Goal: Information Seeking & Learning: Learn about a topic

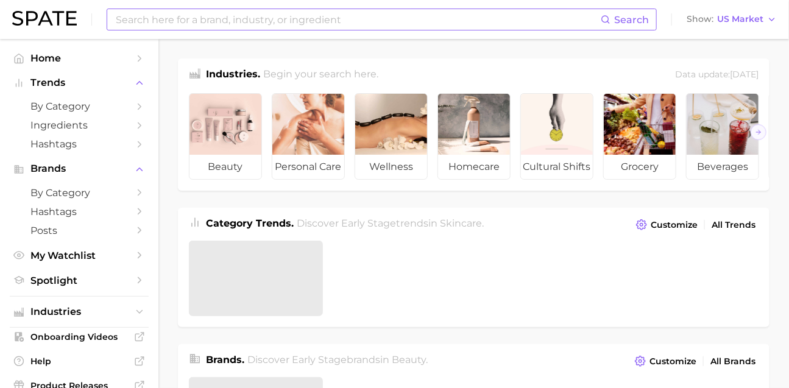
click at [269, 19] on input at bounding box center [358, 19] width 486 height 21
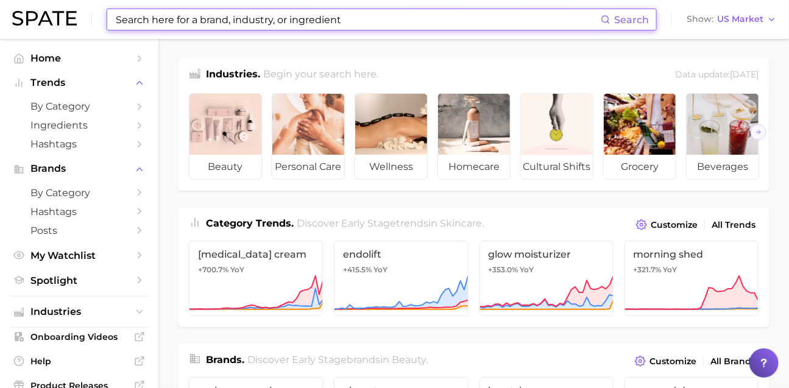
type input "ㅔ"
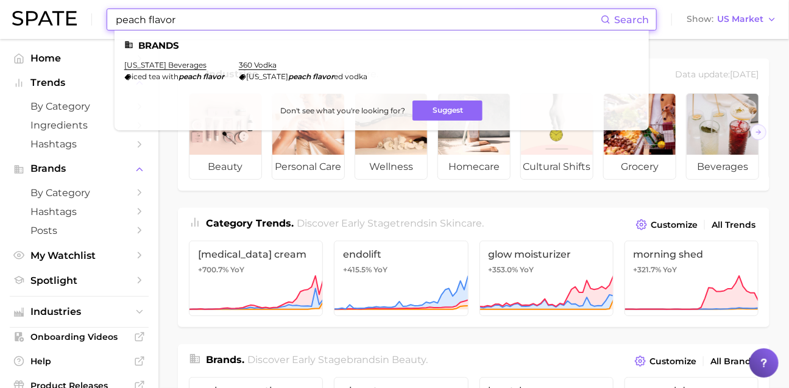
drag, startPoint x: 161, startPoint y: 18, endPoint x: 289, endPoint y: 18, distance: 127.9
click at [289, 18] on input "peach flavor" at bounding box center [358, 19] width 486 height 21
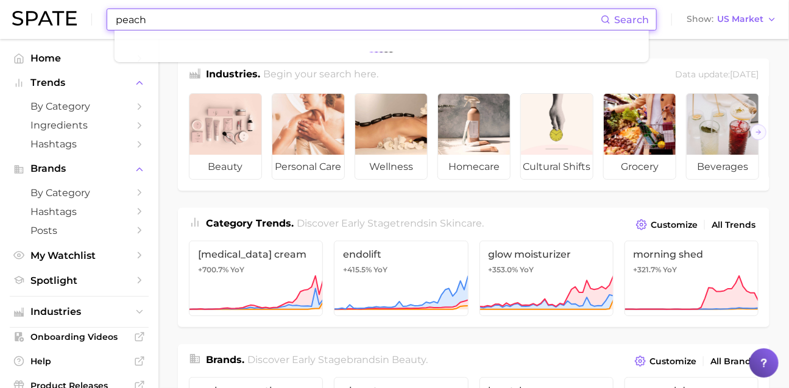
type input "peach"
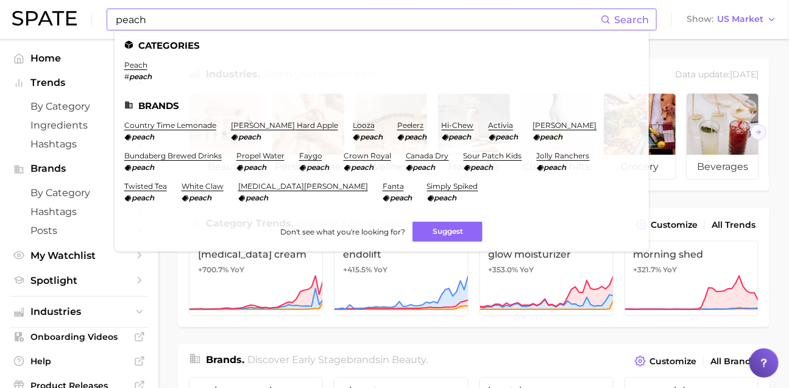
click at [152, 71] on li "peach # peach" at bounding box center [137, 70] width 27 height 21
click at [147, 66] on link "peach" at bounding box center [135, 64] width 23 height 9
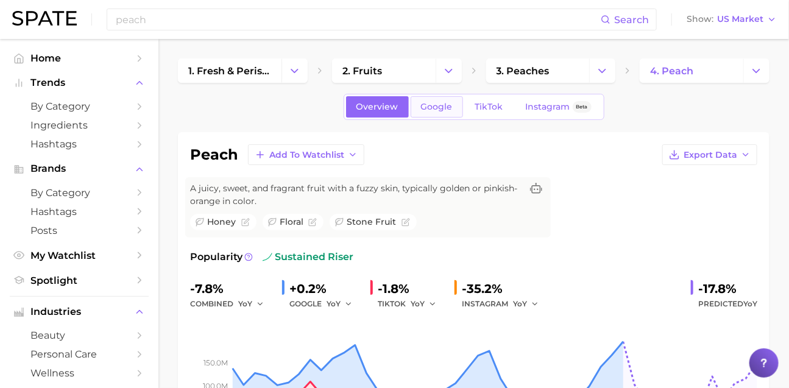
click at [440, 112] on span "Google" at bounding box center [437, 107] width 32 height 10
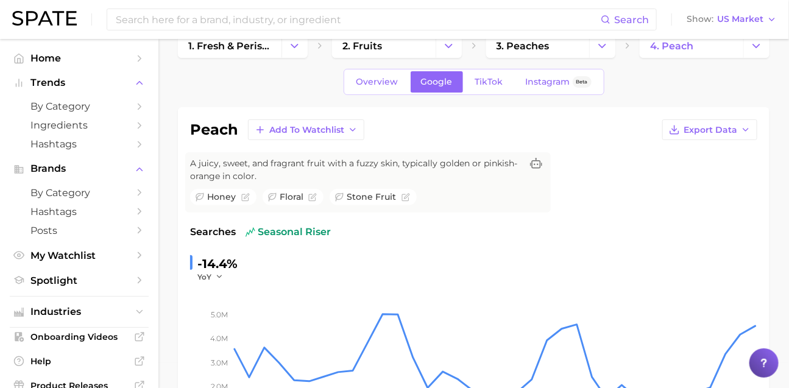
scroll to position [35, 0]
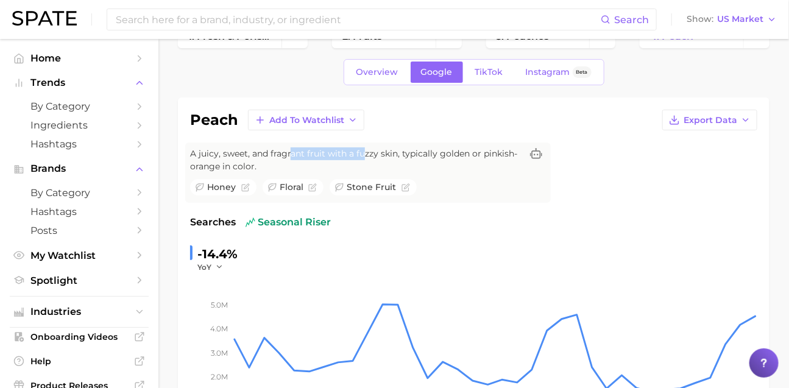
drag, startPoint x: 314, startPoint y: 169, endPoint x: 409, endPoint y: 170, distance: 95.0
click at [409, 170] on span "A juicy, sweet, and fragrant fruit with a fuzzy skin, typically golden or pinki…" at bounding box center [355, 160] width 331 height 26
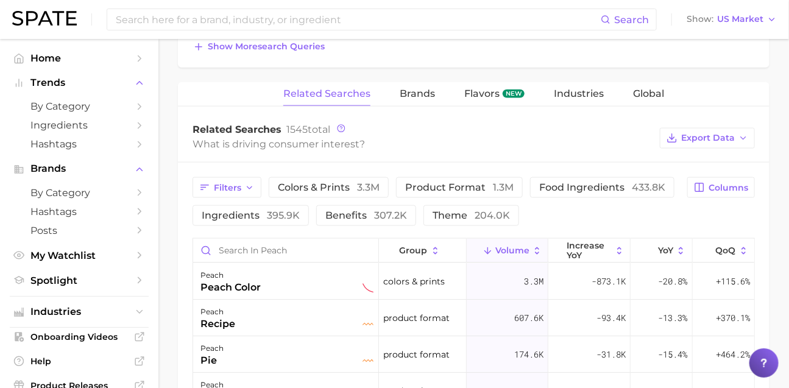
scroll to position [564, 0]
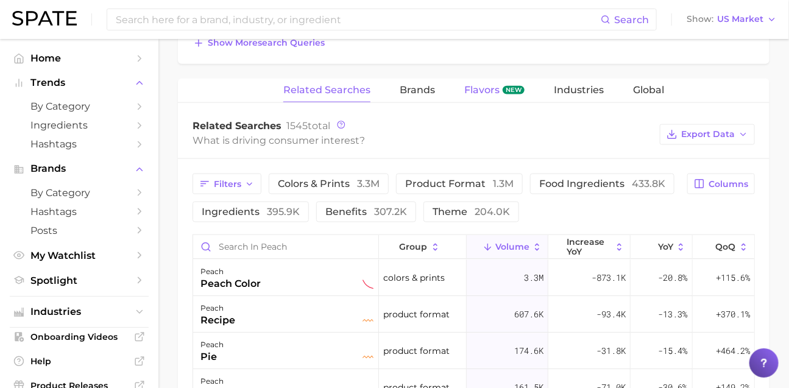
click at [477, 96] on span "Flavors" at bounding box center [481, 90] width 35 height 11
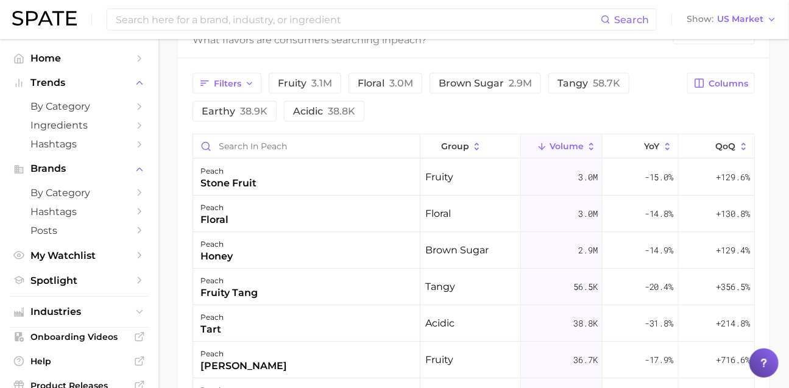
scroll to position [666, 0]
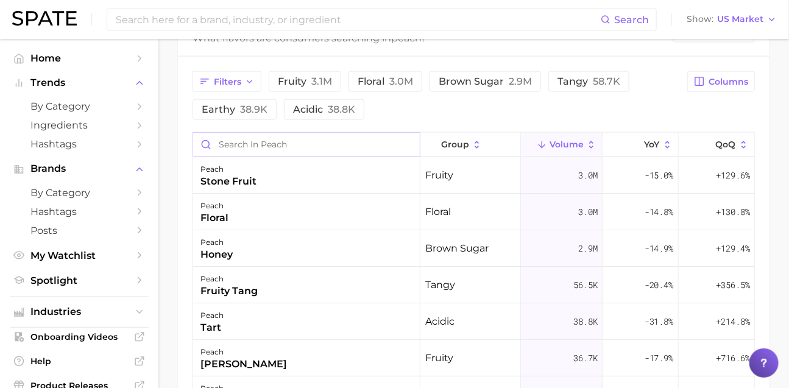
click at [319, 156] on input "Search in peach" at bounding box center [306, 144] width 227 height 23
type input "peach"
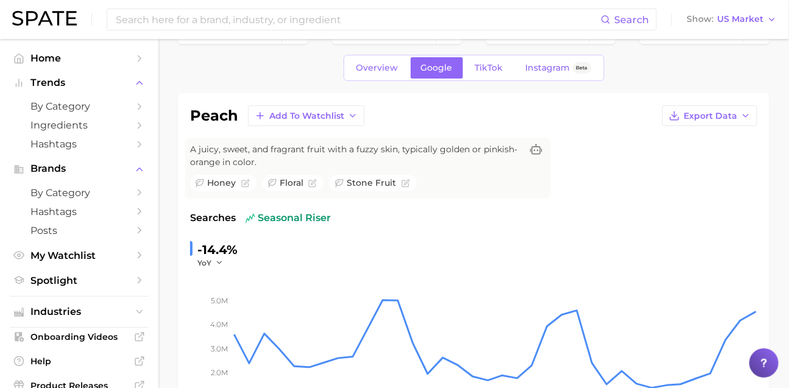
scroll to position [0, 0]
